Goal: Task Accomplishment & Management: Use online tool/utility

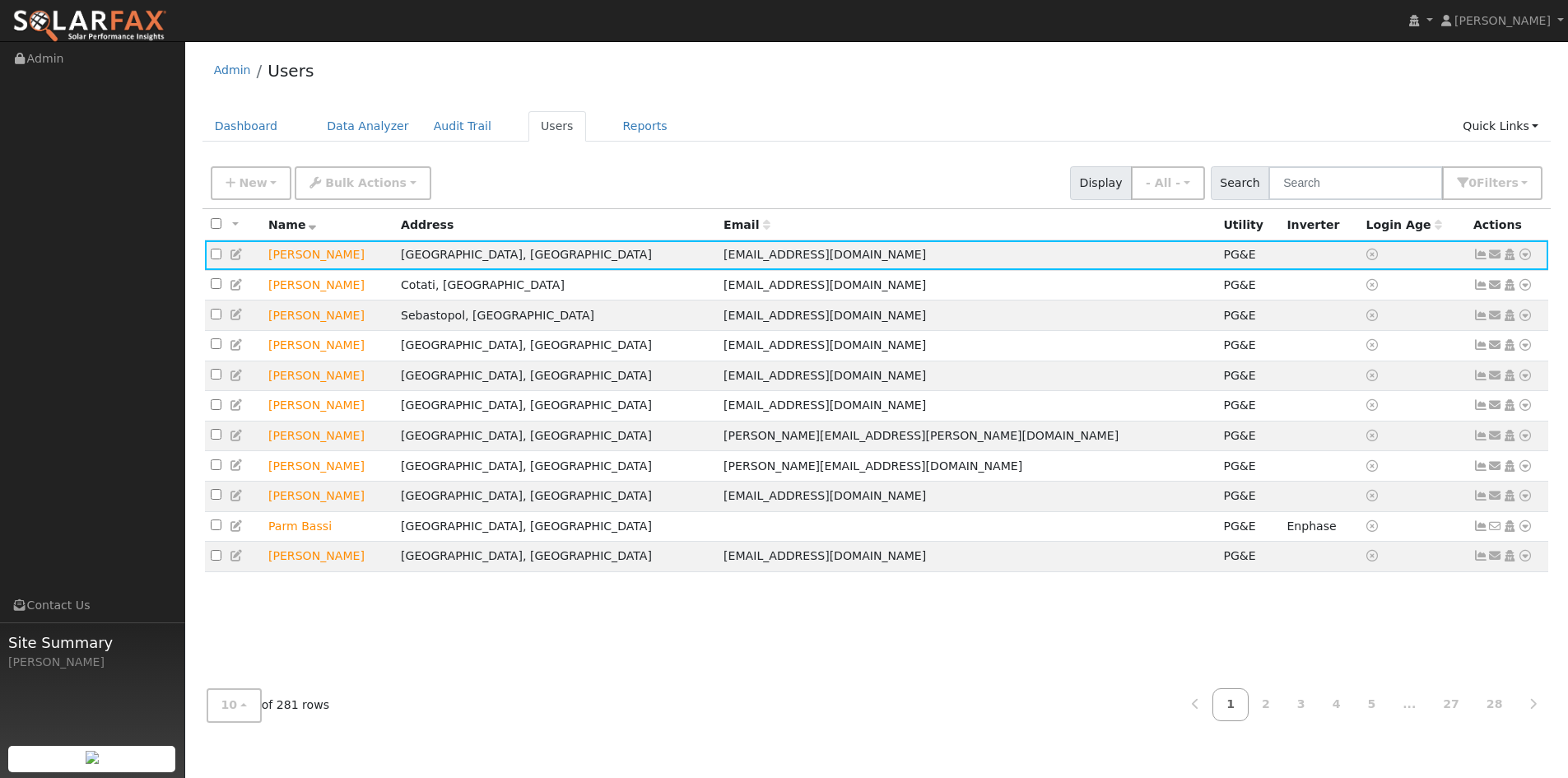
click at [611, 72] on div "Admin Users" at bounding box center [878, 74] width 1349 height 50
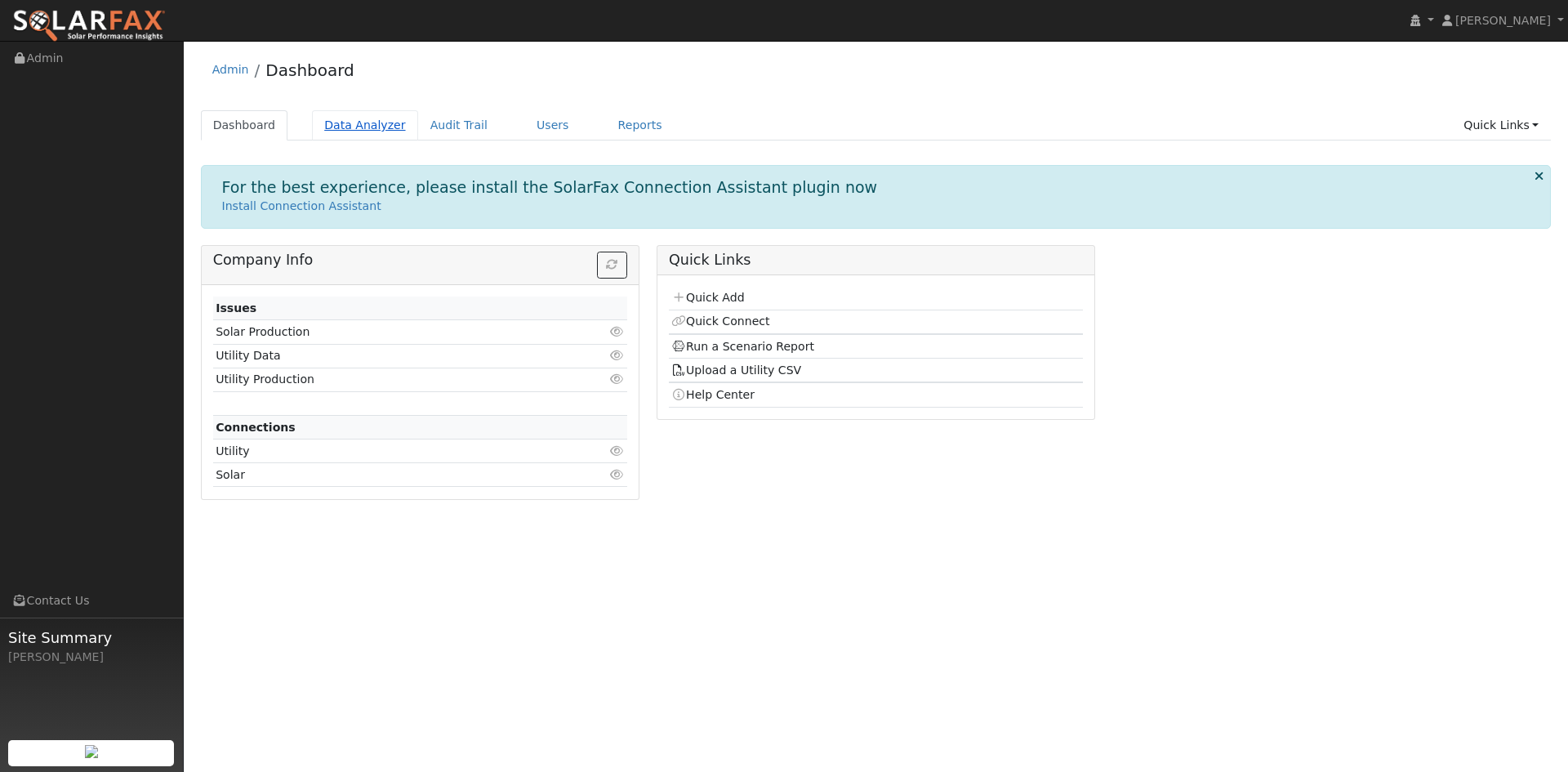
click at [384, 124] on link "Data Analyzer" at bounding box center [364, 125] width 106 height 30
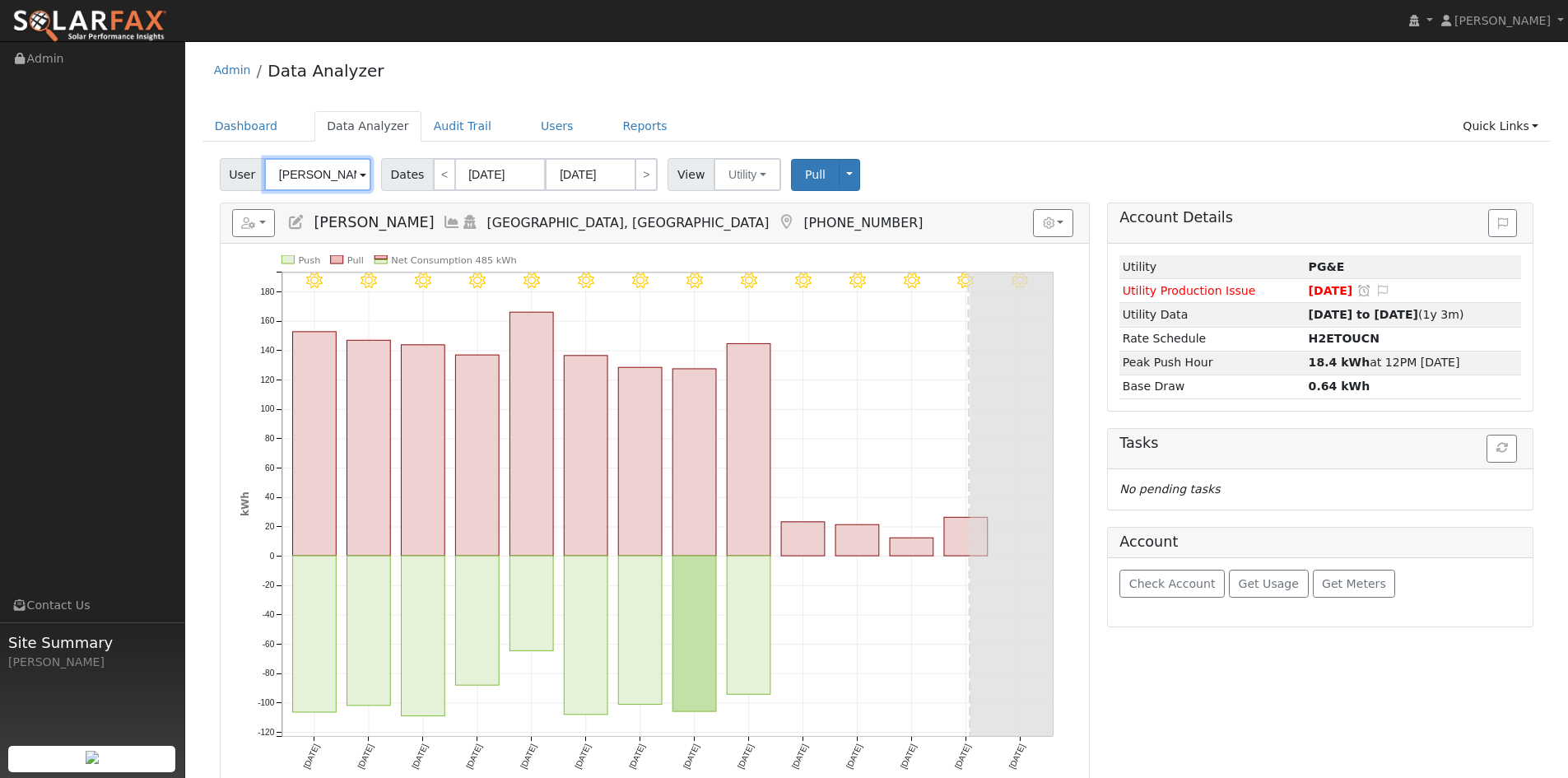
click at [363, 186] on input "Jake Zalewski" at bounding box center [317, 175] width 107 height 33
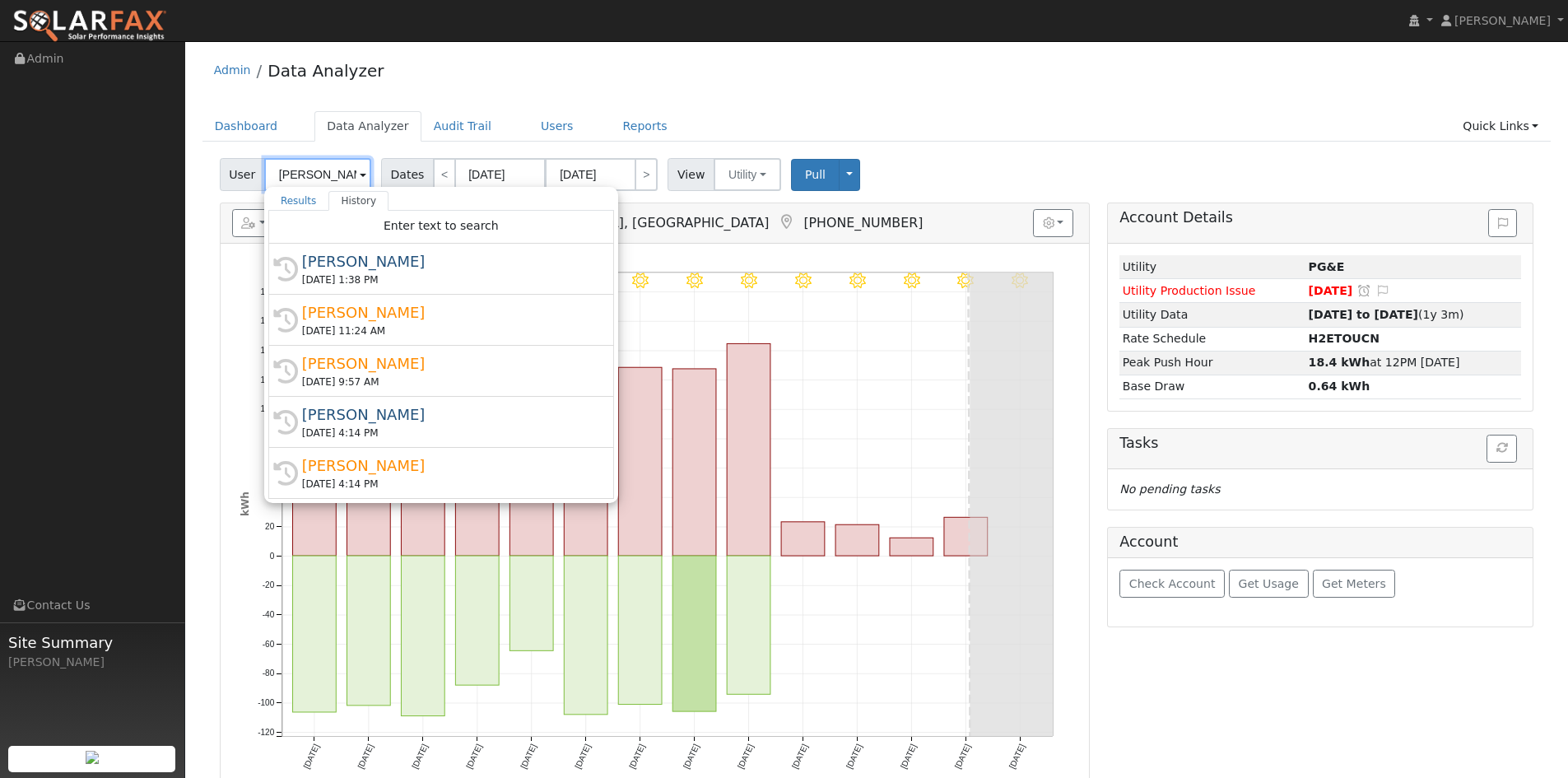
click at [363, 186] on input "Jake Zalewski" at bounding box center [317, 175] width 107 height 33
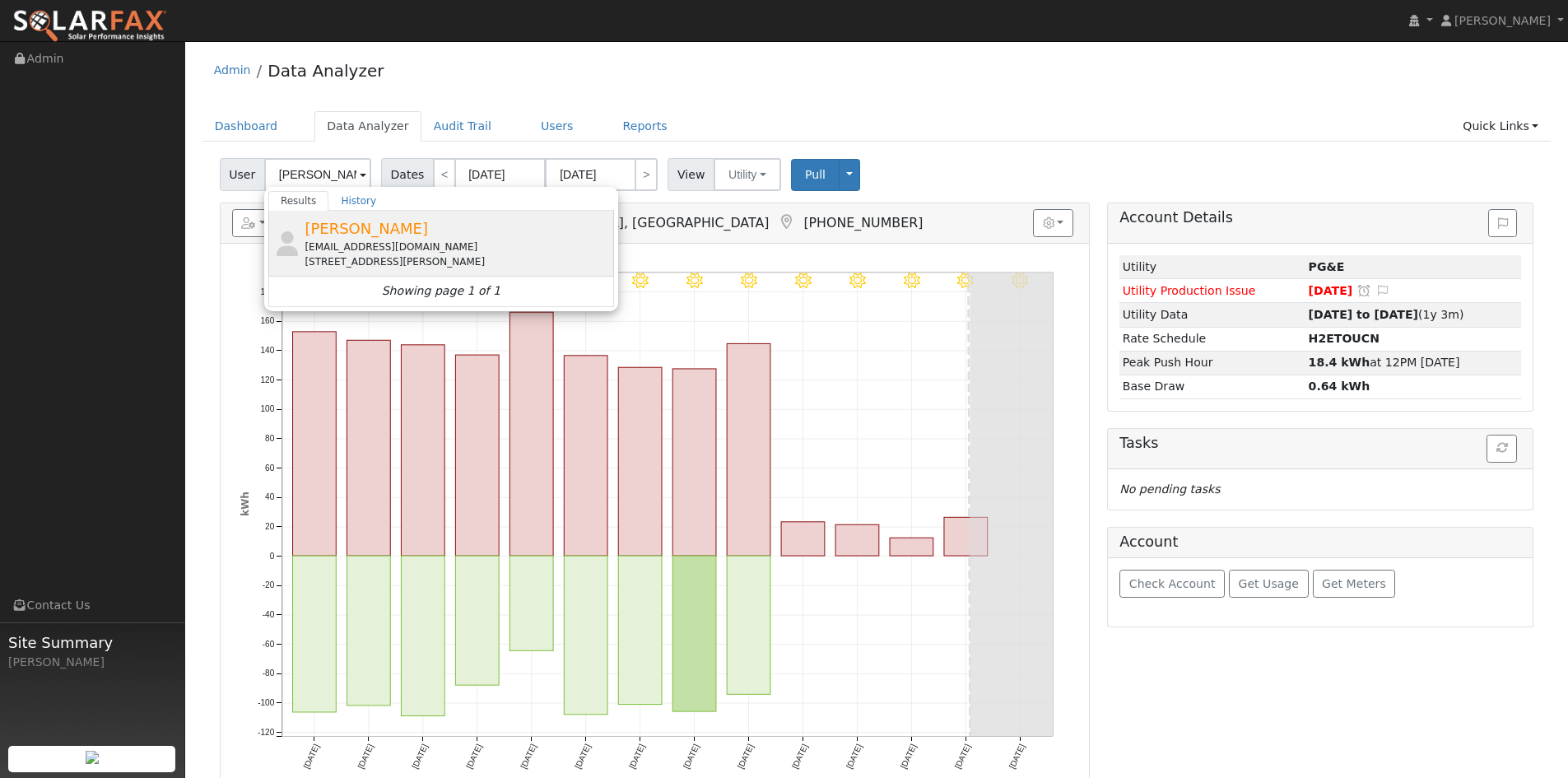
click at [373, 255] on div "zmauch@yahoo.com" at bounding box center [458, 247] width 306 height 15
type input "Kevin Mauch"
